Goal: Task Accomplishment & Management: Use online tool/utility

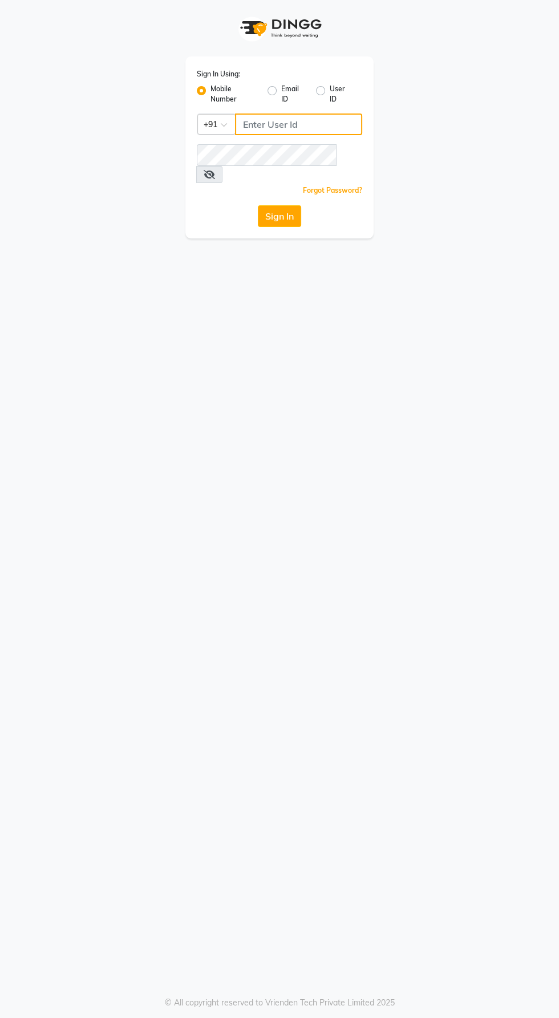
click at [309, 123] on input "Username" at bounding box center [298, 125] width 127 height 22
type input "9600622338"
click at [258, 205] on button "Sign In" at bounding box center [279, 216] width 43 height 22
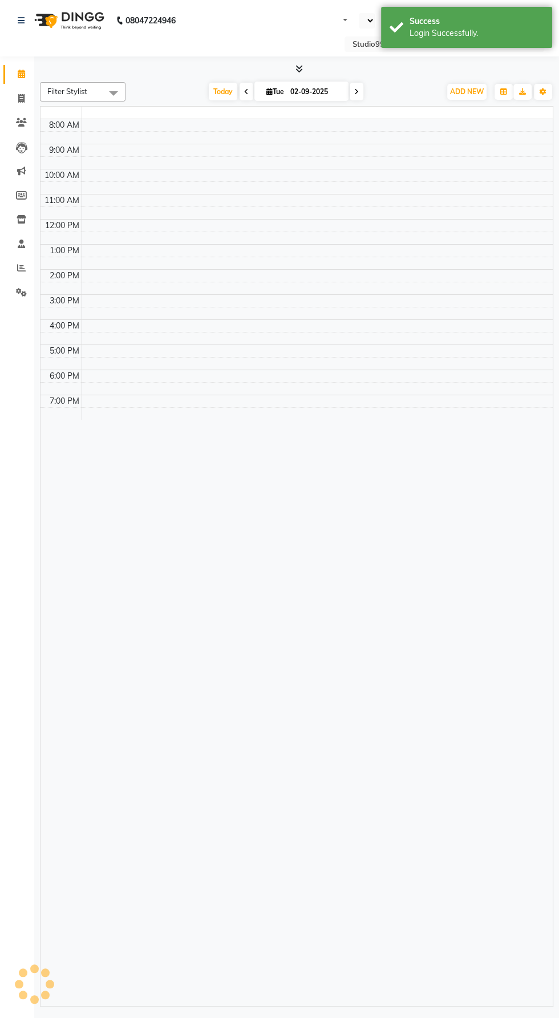
select select "en"
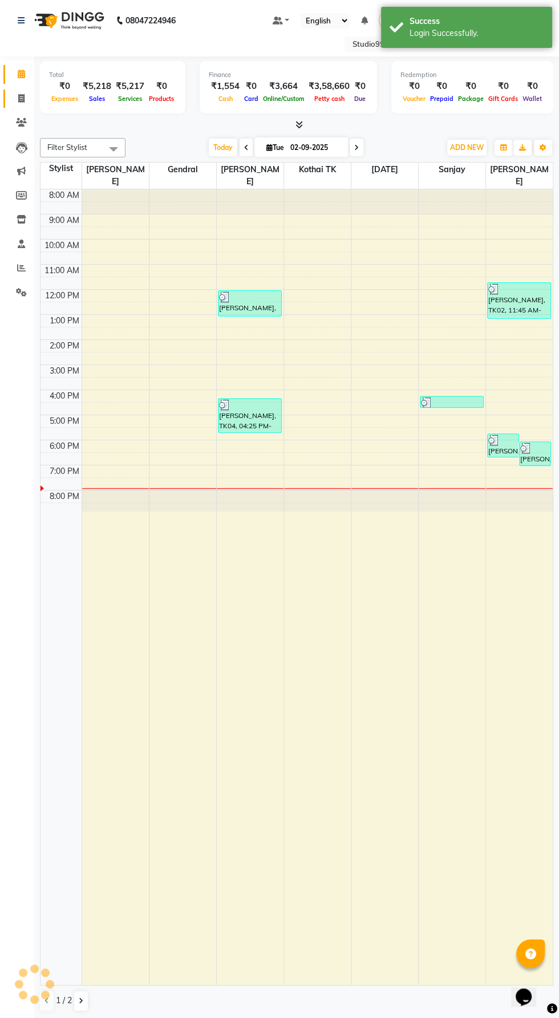
click at [21, 98] on icon at bounding box center [21, 98] width 6 height 9
select select "8331"
select select "service"
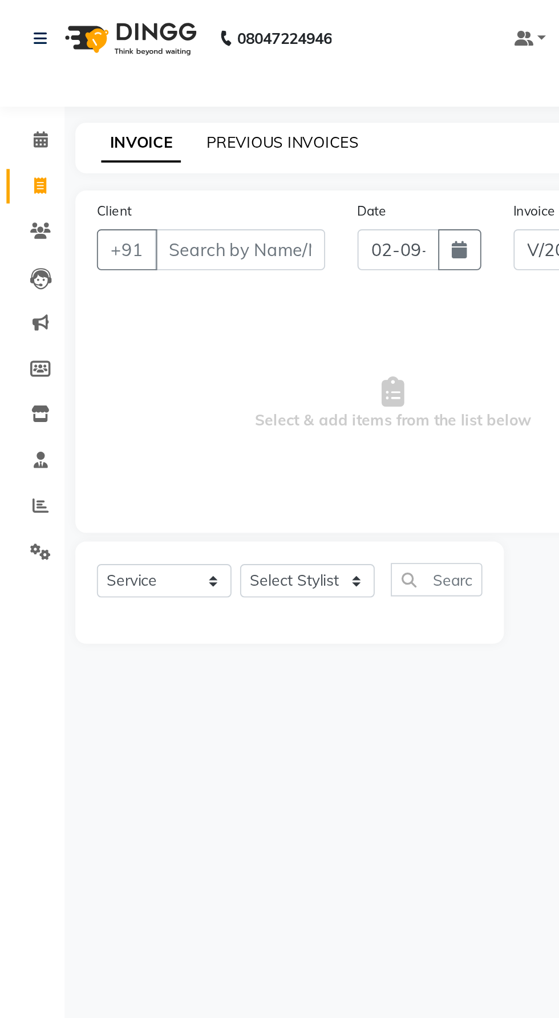
click at [155, 76] on link "PREVIOUS INVOICES" at bounding box center [150, 75] width 80 height 10
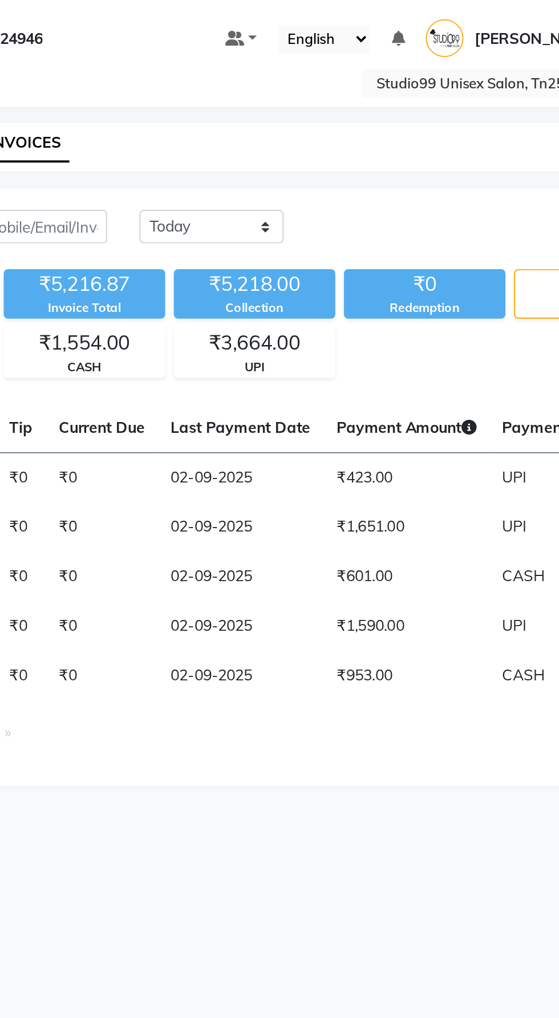
scroll to position [0, 391]
